Goal: Use online tool/utility: Use online tool/utility

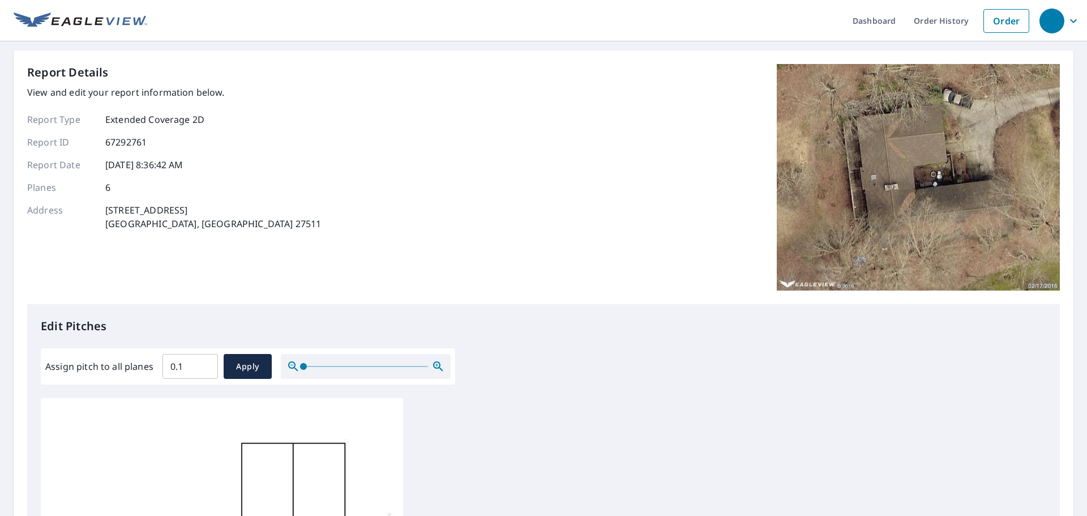
click at [203, 362] on input "0.1" at bounding box center [189, 366] width 55 height 32
click at [205, 364] on input "0.2" at bounding box center [189, 366] width 55 height 32
click at [205, 364] on input "0.3" at bounding box center [189, 366] width 55 height 32
click at [205, 364] on input "0.4" at bounding box center [189, 366] width 55 height 32
click at [205, 364] on input "0.5" at bounding box center [189, 366] width 55 height 32
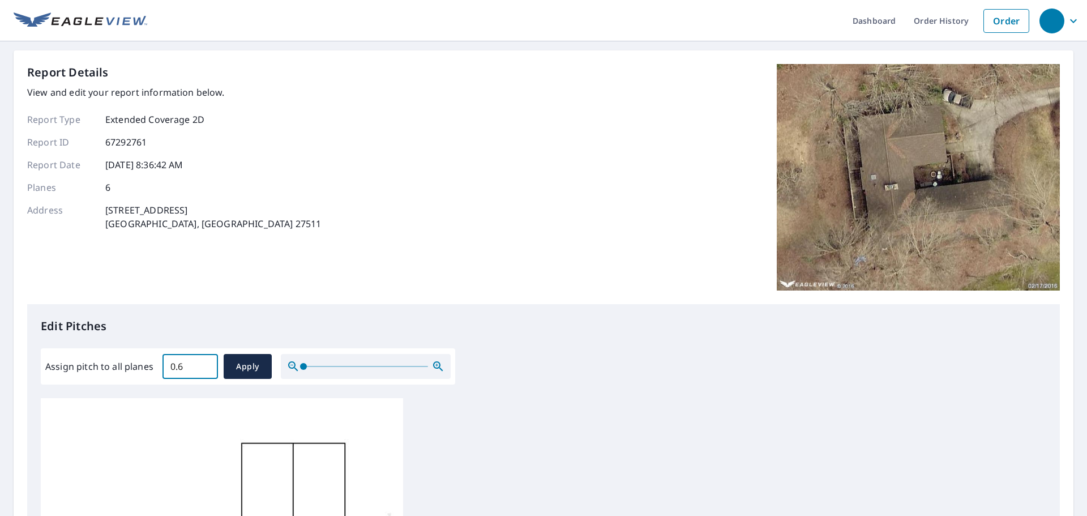
click at [205, 364] on input "0.6" at bounding box center [189, 366] width 55 height 32
click at [205, 364] on input "0.7" at bounding box center [189, 366] width 55 height 32
click at [205, 364] on input "0.8" at bounding box center [189, 366] width 55 height 32
click at [205, 364] on input "0.9" at bounding box center [189, 366] width 55 height 32
click at [205, 364] on input "1" at bounding box center [189, 366] width 55 height 32
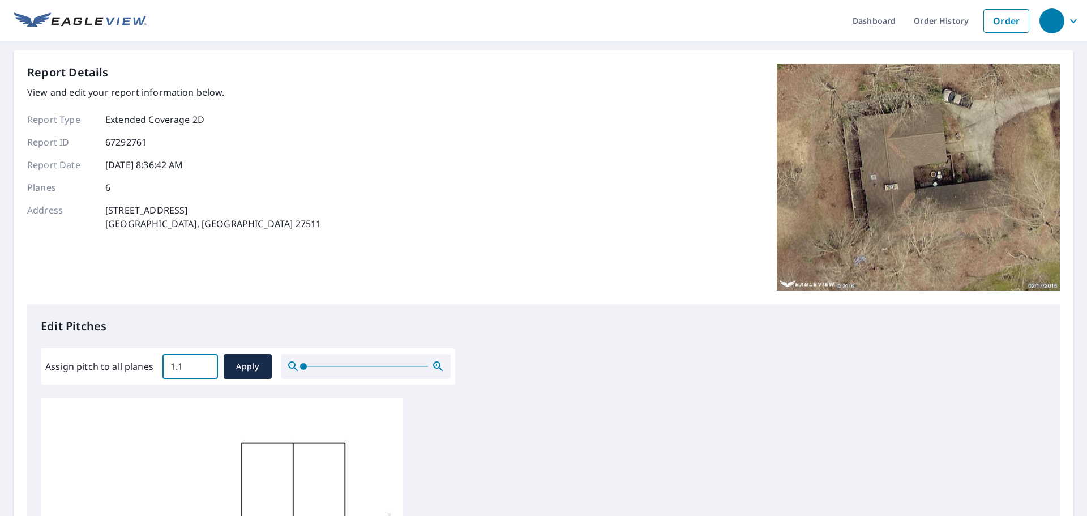
click at [205, 364] on input "1.1" at bounding box center [189, 366] width 55 height 32
click at [205, 364] on input "1.2" at bounding box center [189, 366] width 55 height 32
click at [205, 364] on input "1.3" at bounding box center [189, 366] width 55 height 32
click at [205, 364] on input "1.4" at bounding box center [189, 366] width 55 height 32
click at [205, 364] on input "1.5" at bounding box center [189, 366] width 55 height 32
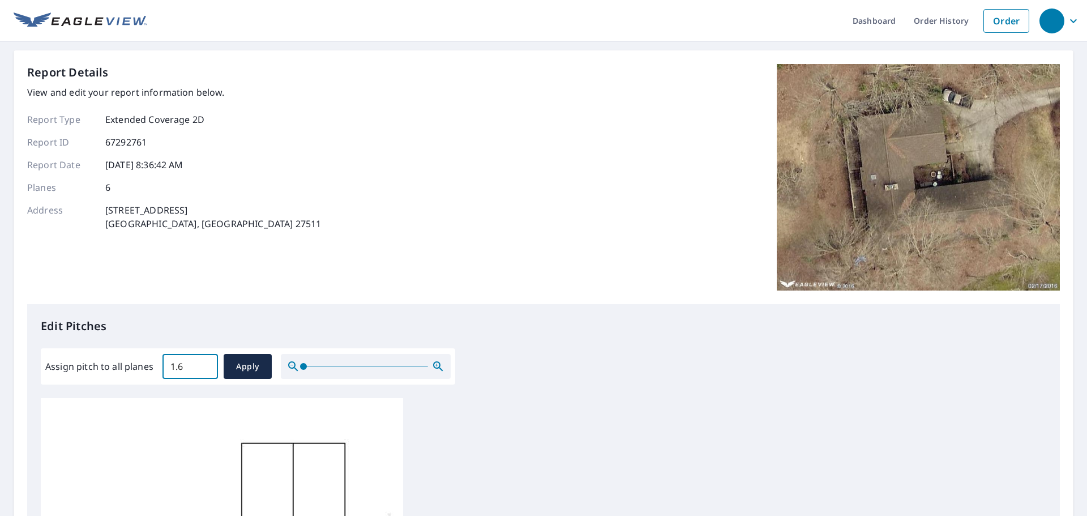
click at [205, 364] on input "1.6" at bounding box center [189, 366] width 55 height 32
click at [205, 364] on input "1.7" at bounding box center [189, 366] width 55 height 32
click at [205, 364] on input "1.8" at bounding box center [189, 366] width 55 height 32
click at [205, 364] on input "1.9" at bounding box center [189, 366] width 55 height 32
click at [205, 364] on input "2" at bounding box center [189, 366] width 55 height 32
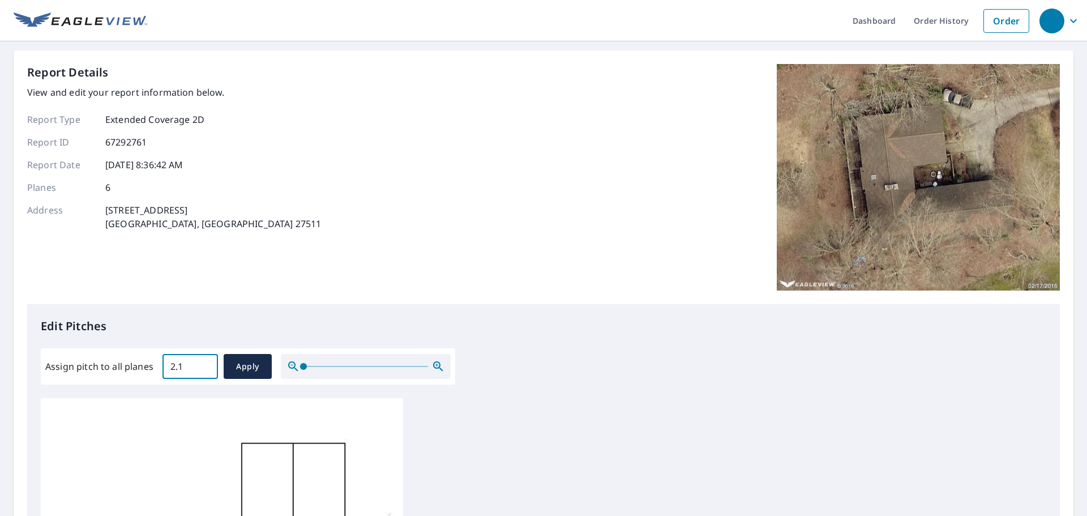
click at [205, 364] on input "2.1" at bounding box center [189, 366] width 55 height 32
click at [205, 364] on input "2.2" at bounding box center [189, 366] width 55 height 32
click at [205, 364] on input "2.3" at bounding box center [189, 366] width 55 height 32
click at [205, 364] on input "2.4" at bounding box center [189, 366] width 55 height 32
click at [205, 364] on input "2.5" at bounding box center [189, 366] width 55 height 32
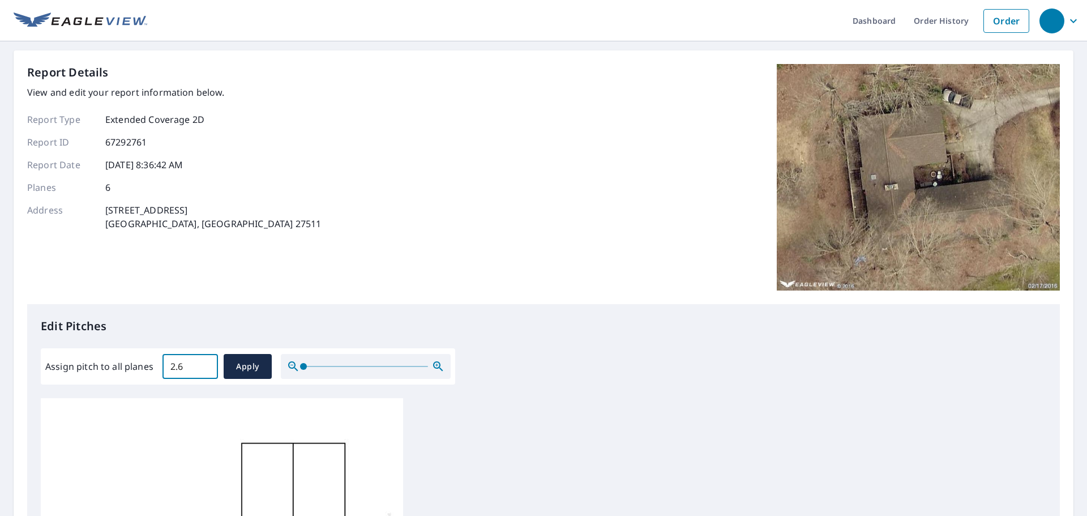
click at [205, 364] on input "2.6" at bounding box center [189, 366] width 55 height 32
click at [205, 364] on input "2.7" at bounding box center [189, 366] width 55 height 32
click at [205, 364] on input "2.8" at bounding box center [189, 366] width 55 height 32
click at [205, 364] on input "2.9" at bounding box center [189, 366] width 55 height 32
click at [205, 364] on input "3" at bounding box center [189, 366] width 55 height 32
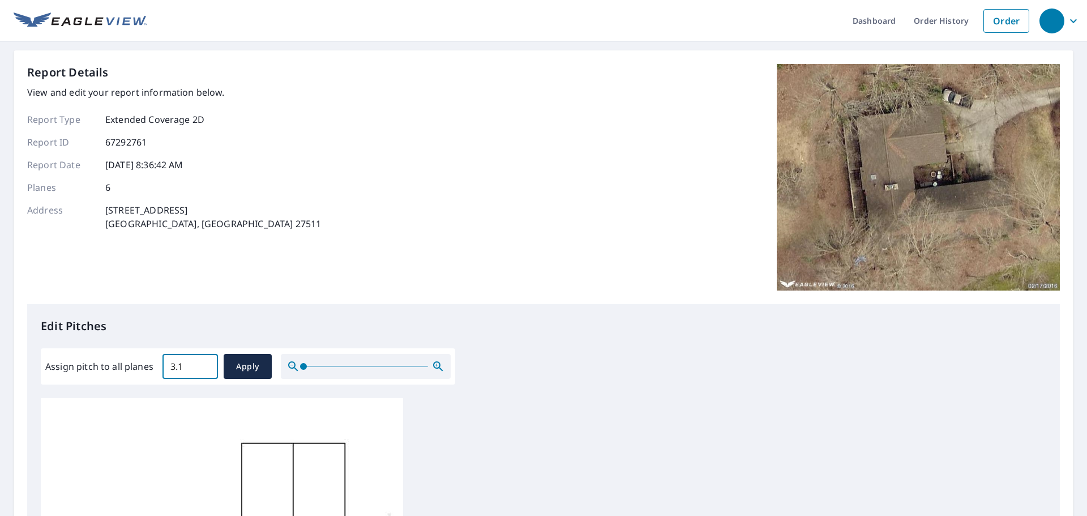
click at [205, 364] on input "3.1" at bounding box center [189, 366] width 55 height 32
click at [205, 364] on input "3.2" at bounding box center [189, 366] width 55 height 32
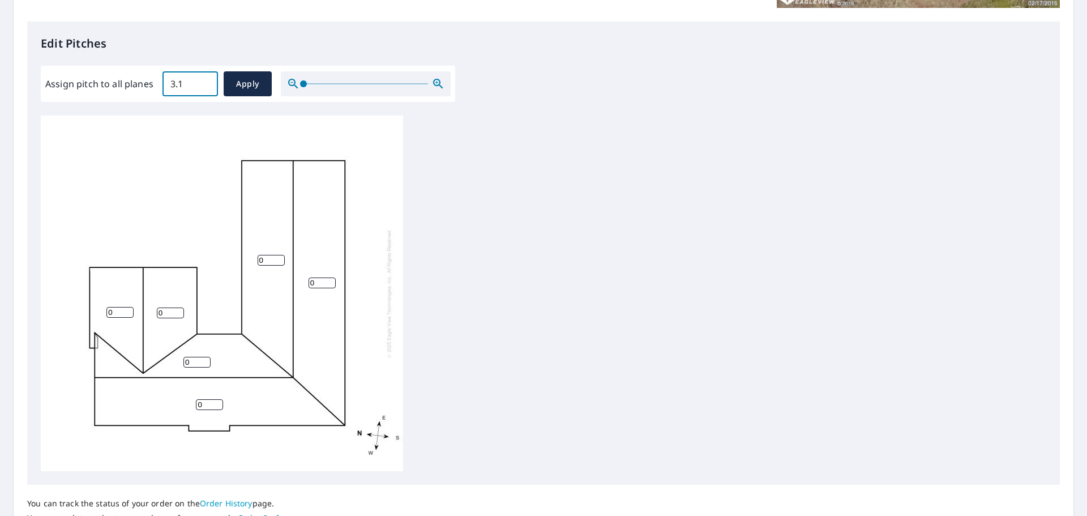
scroll to position [283, 0]
type input "3.1"
click at [237, 79] on span "Apply" at bounding box center [248, 83] width 30 height 14
type input "3.1"
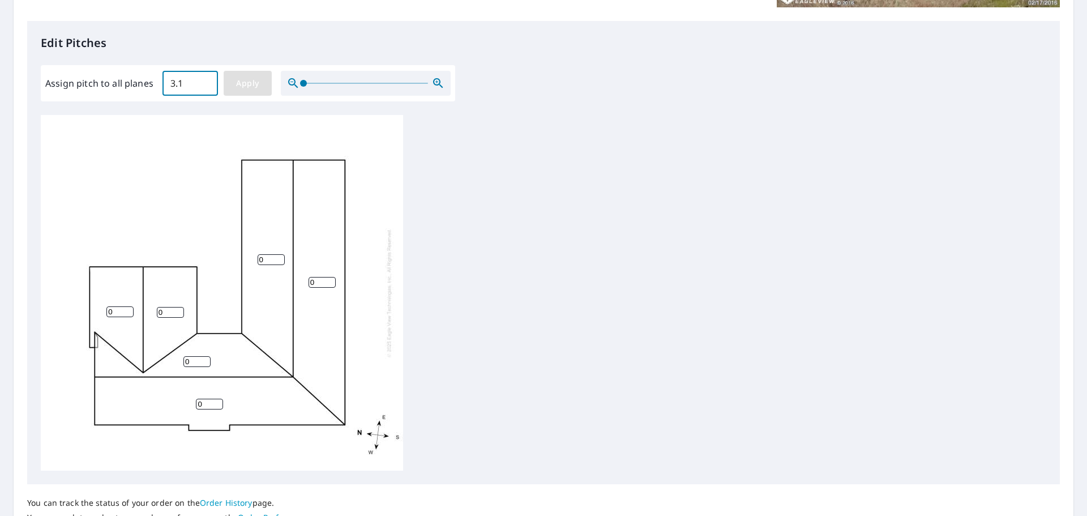
type input "3.1"
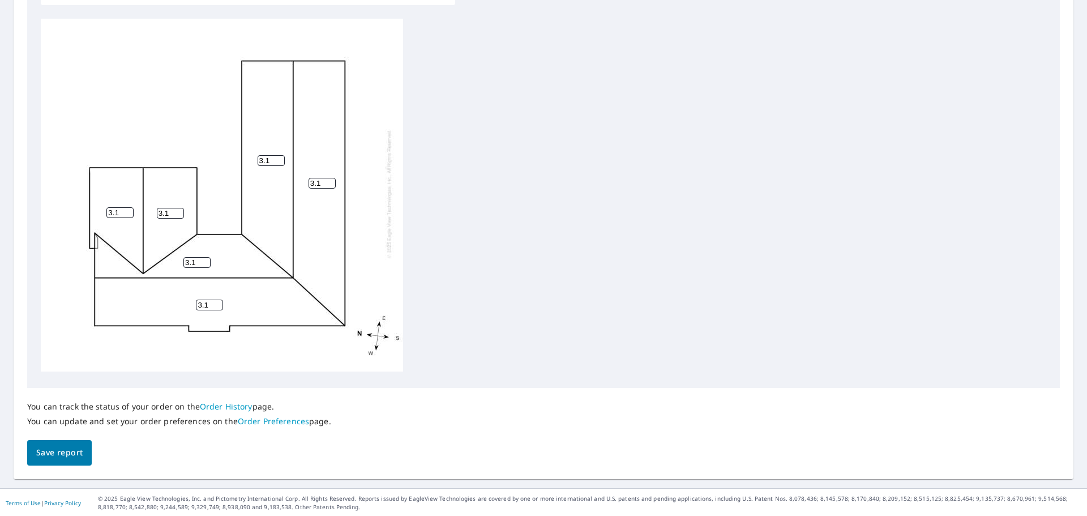
scroll to position [380, 0]
click at [62, 451] on span "Save report" at bounding box center [59, 451] width 46 height 14
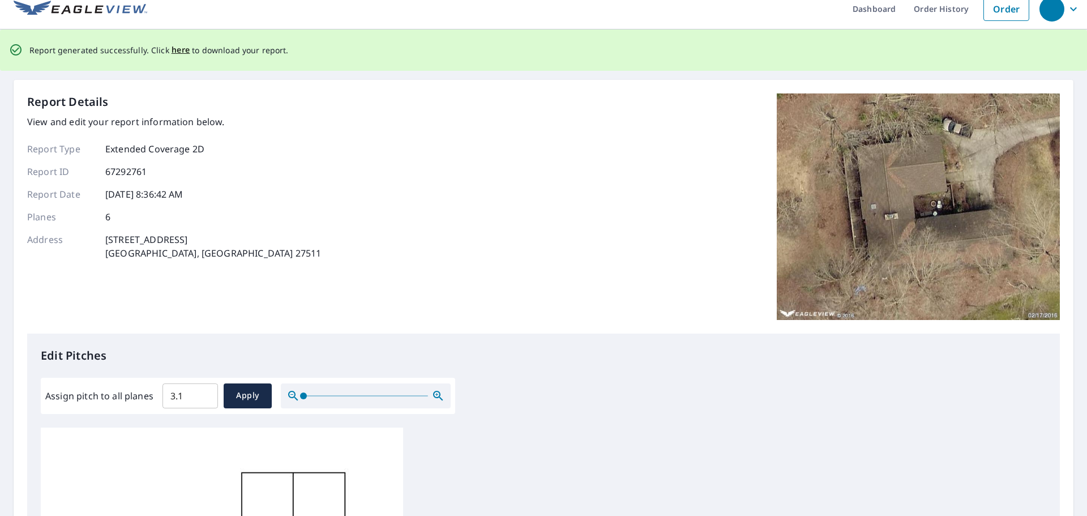
scroll to position [0, 0]
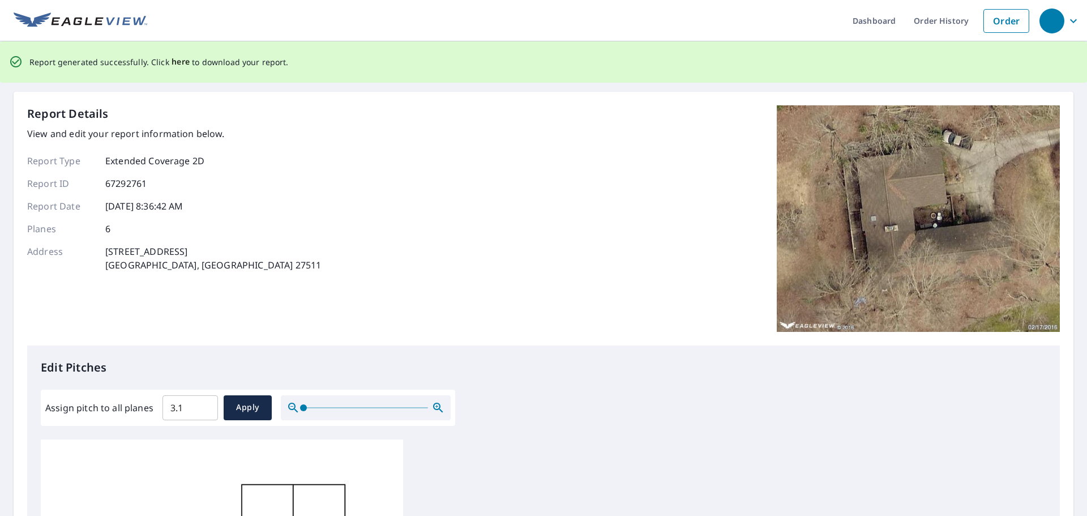
click at [176, 61] on span "here" at bounding box center [181, 62] width 19 height 14
